Goal: Task Accomplishment & Management: Use online tool/utility

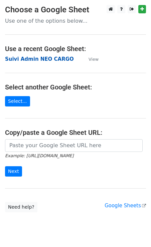
click at [45, 59] on strong "Suivi Admin NEO CARGO" at bounding box center [39, 59] width 69 height 6
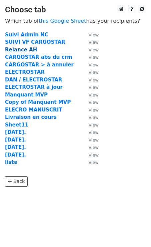
click at [27, 50] on strong "Relance AH" at bounding box center [21, 50] width 32 height 6
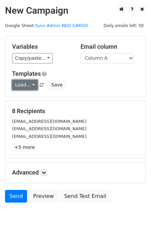
click at [27, 85] on link "Load..." at bounding box center [25, 85] width 26 height 10
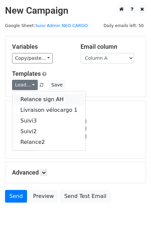
click at [26, 100] on link "Relance sign AH" at bounding box center [48, 99] width 73 height 11
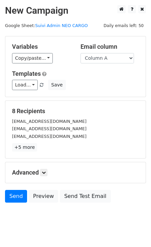
scroll to position [12, 0]
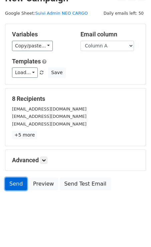
click at [16, 181] on link "Send" at bounding box center [16, 183] width 22 height 13
